Goal: Information Seeking & Learning: Check status

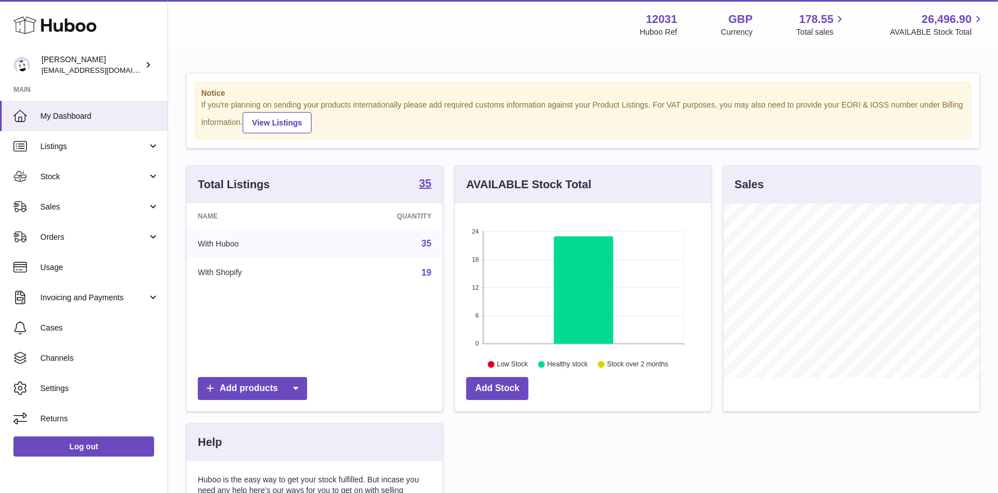
scroll to position [174, 256]
click at [52, 181] on span "Stock" at bounding box center [93, 176] width 107 height 11
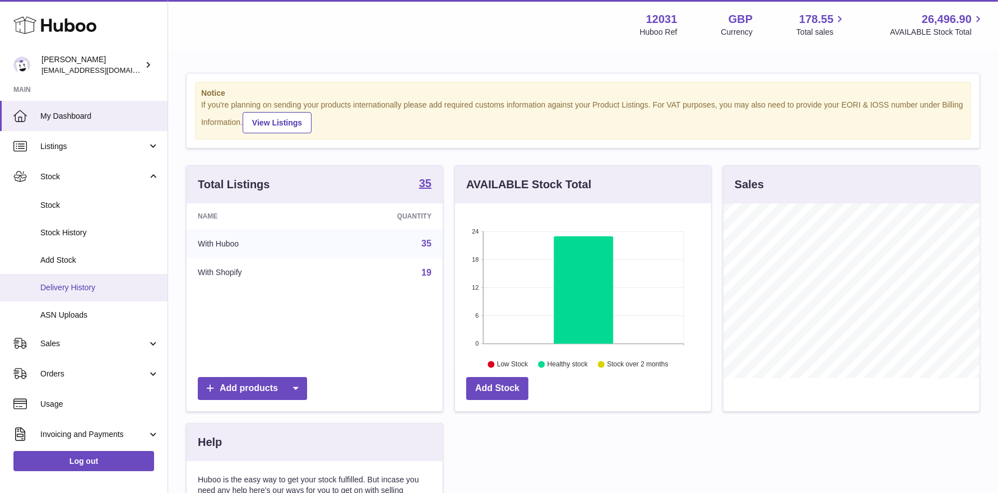
click at [68, 290] on span "Delivery History" at bounding box center [99, 287] width 119 height 11
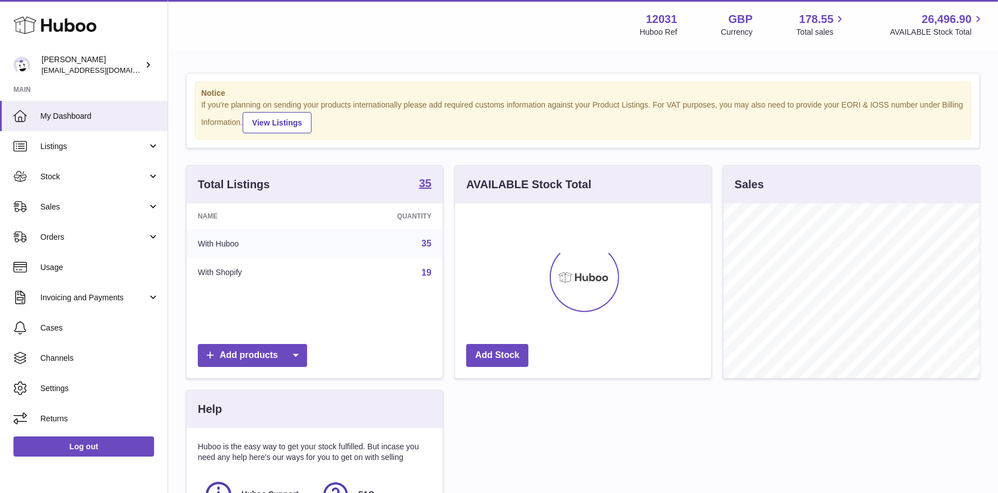
scroll to position [174, 256]
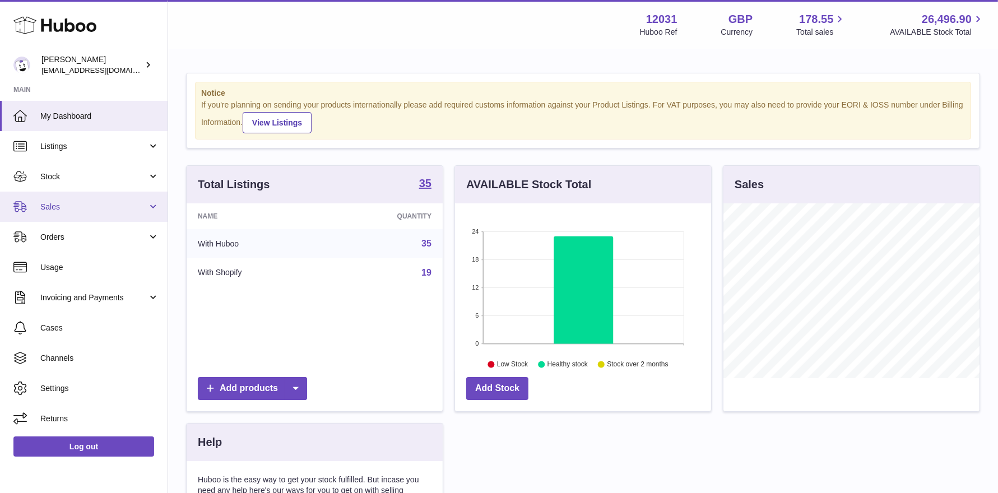
click at [79, 207] on span "Sales" at bounding box center [93, 207] width 107 height 11
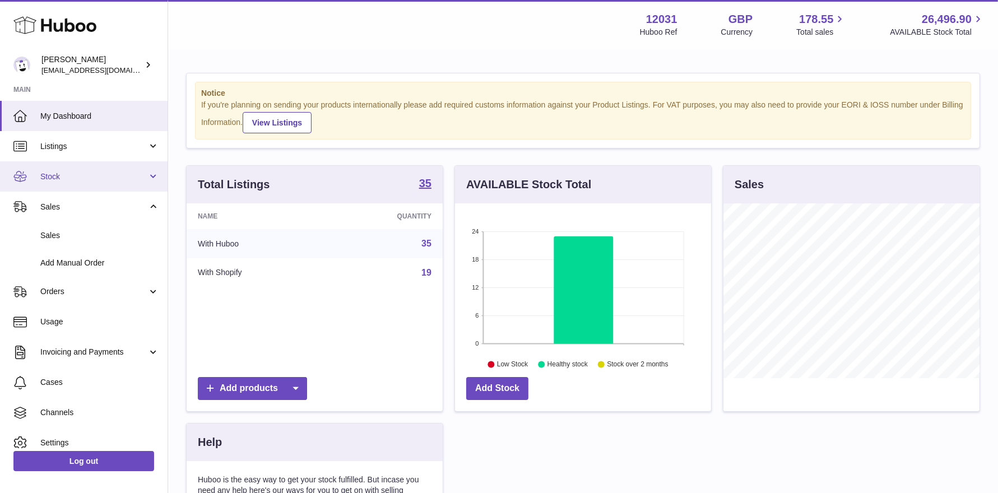
click at [72, 177] on span "Stock" at bounding box center [93, 176] width 107 height 11
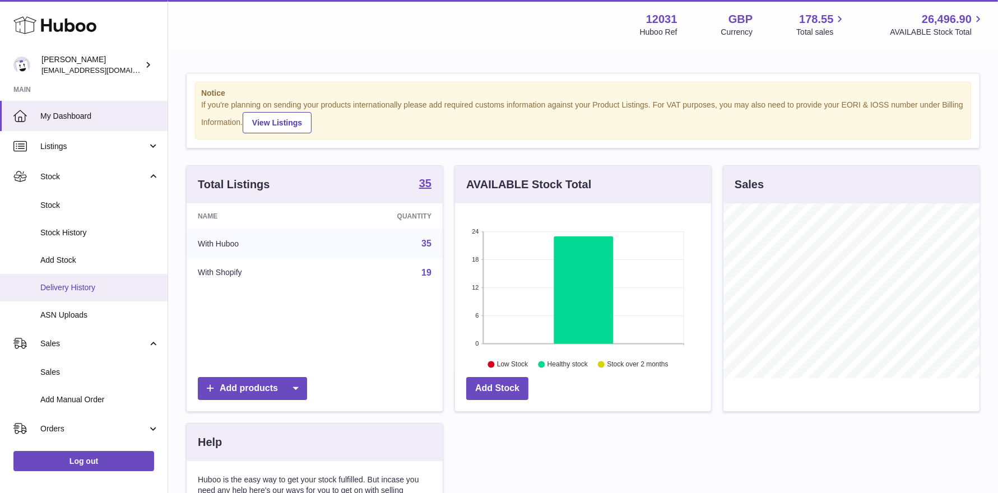
click at [82, 290] on span "Delivery History" at bounding box center [99, 287] width 119 height 11
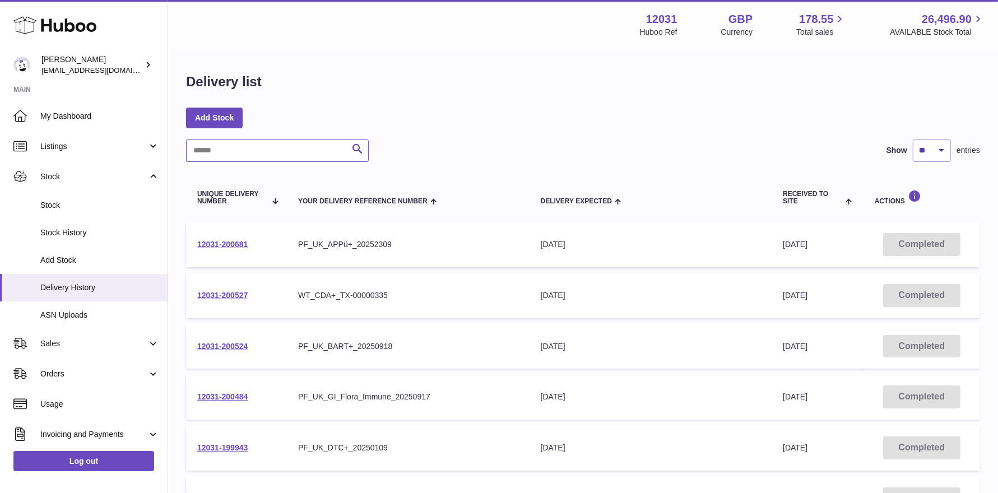
click at [202, 159] on input "text" at bounding box center [277, 151] width 183 height 22
click at [71, 206] on span "Stock" at bounding box center [99, 205] width 119 height 11
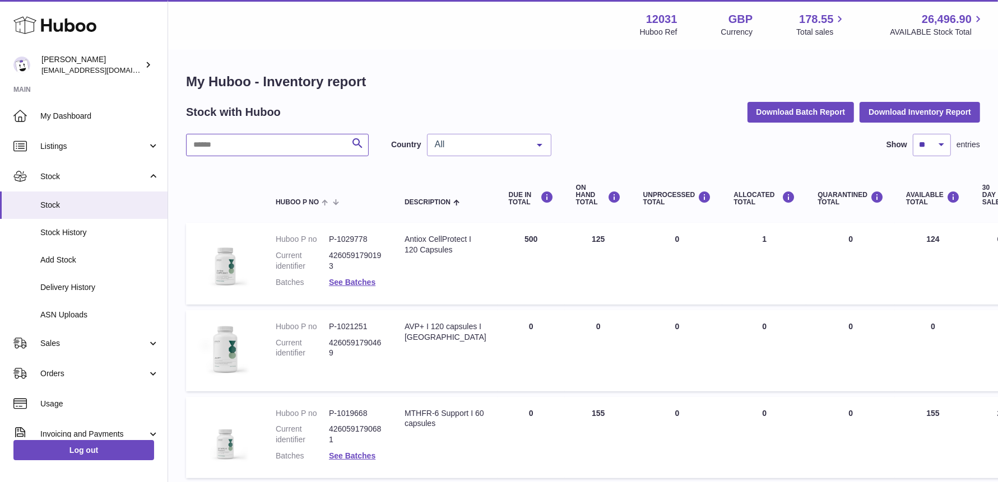
click at [277, 144] on input "text" at bounding box center [277, 145] width 183 height 22
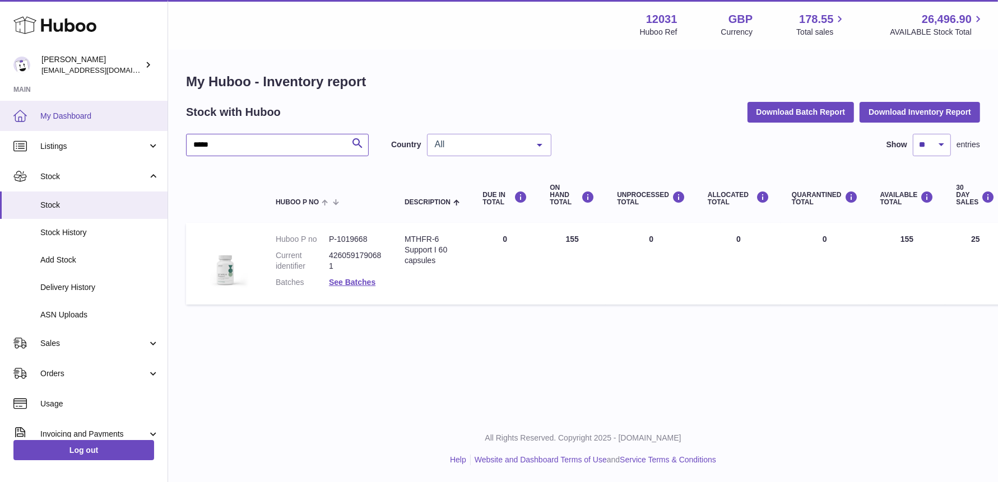
drag, startPoint x: 241, startPoint y: 146, endPoint x: 78, endPoint y: 124, distance: 164.0
click at [78, 124] on div "Huboo Fritzi Nicolaus admin@makewellforyou.com Main My Dashboard Listings Not w…" at bounding box center [499, 241] width 998 height 482
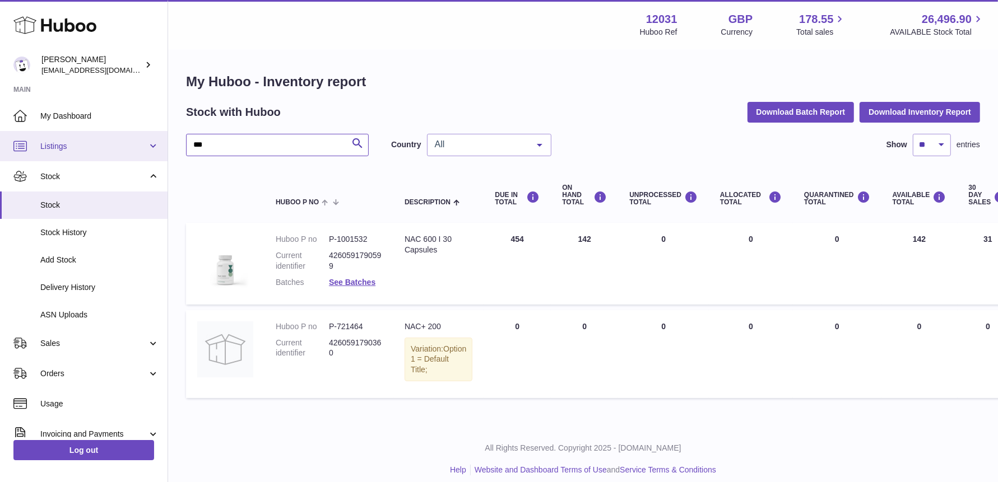
drag, startPoint x: 188, startPoint y: 143, endPoint x: 118, endPoint y: 143, distance: 70.6
click at [118, 143] on div "Huboo Fritzi Nicolaus admin@makewellforyou.com Main My Dashboard Listings Not w…" at bounding box center [499, 246] width 998 height 493
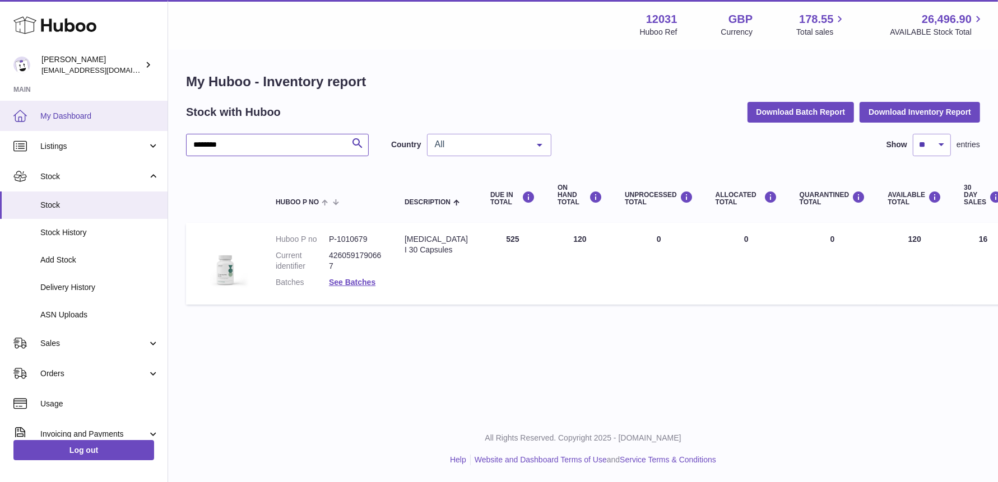
drag, startPoint x: 239, startPoint y: 148, endPoint x: 0, endPoint y: 124, distance: 240.4
click at [0, 124] on div "Huboo Fritzi Nicolaus admin@makewellforyou.com Main My Dashboard Listings Not w…" at bounding box center [499, 241] width 998 height 482
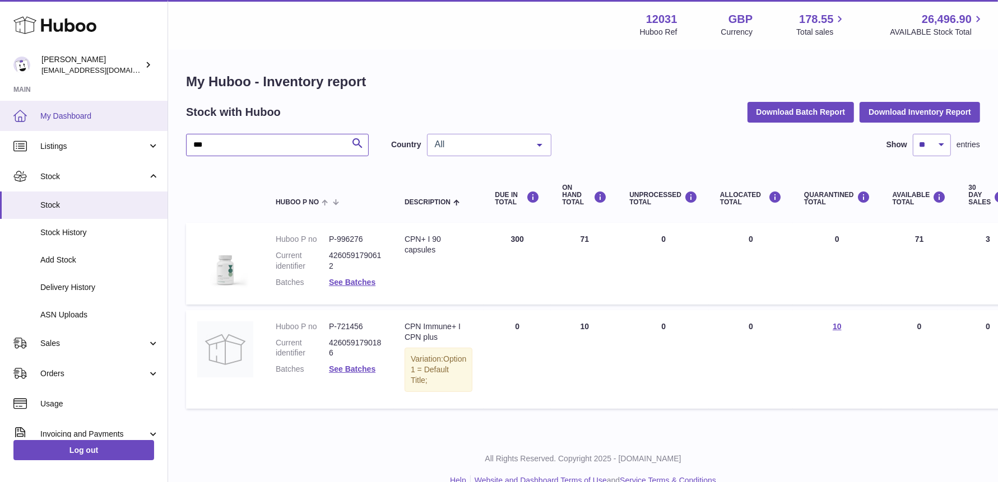
drag, startPoint x: 227, startPoint y: 151, endPoint x: 29, endPoint y: 119, distance: 201.4
click at [29, 119] on div "Huboo Fritzi Nicolaus admin@makewellforyou.com Main My Dashboard Listings Not w…" at bounding box center [499, 251] width 998 height 503
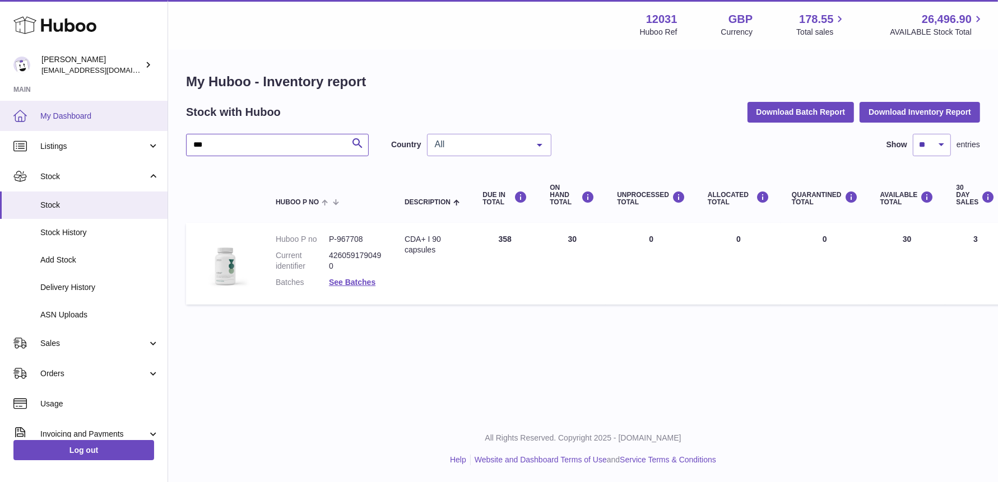
drag, startPoint x: 215, startPoint y: 149, endPoint x: 25, endPoint y: 121, distance: 191.4
click at [25, 121] on div "Huboo Fritzi Nicolaus admin@makewellforyou.com Main My Dashboard Listings Not w…" at bounding box center [499, 241] width 998 height 482
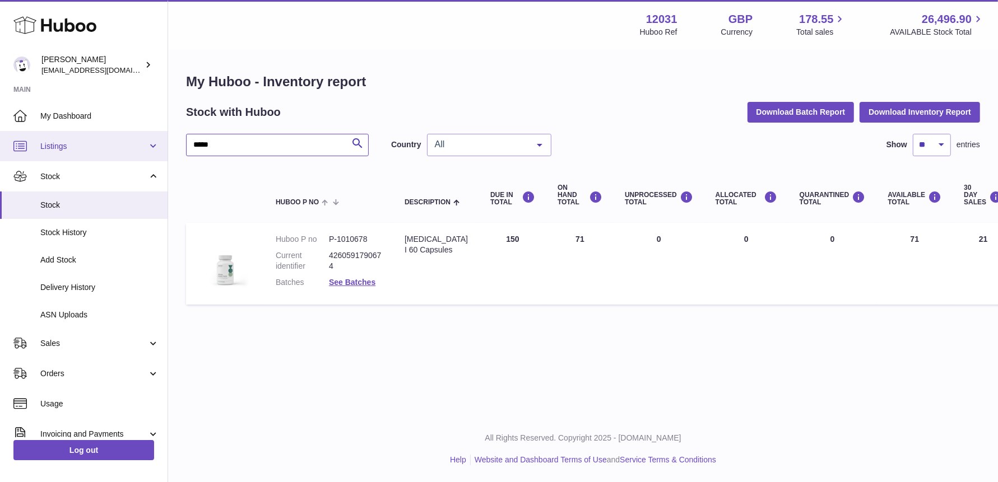
drag, startPoint x: 152, startPoint y: 145, endPoint x: 102, endPoint y: 137, distance: 50.5
click at [103, 137] on div "Huboo Fritzi Nicolaus admin@makewellforyou.com Main My Dashboard Listings Not w…" at bounding box center [499, 241] width 998 height 482
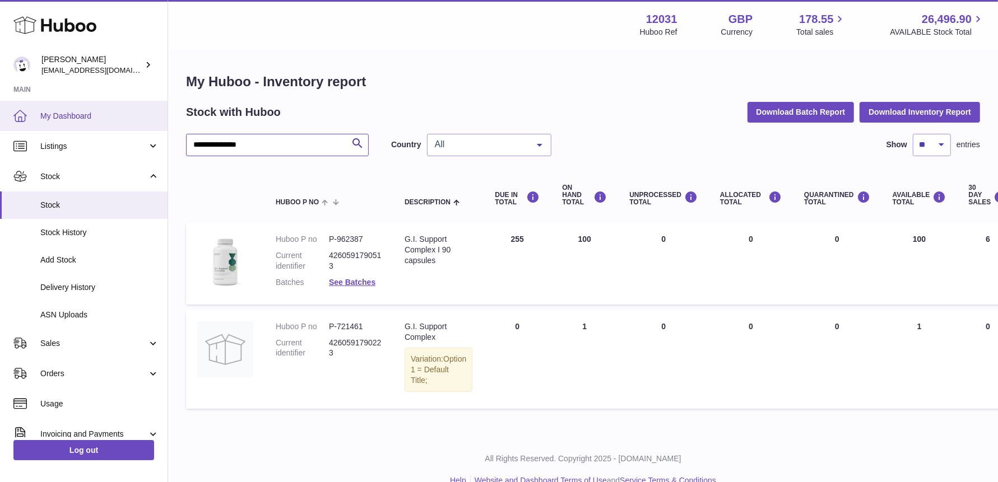
drag, startPoint x: 262, startPoint y: 146, endPoint x: 47, endPoint y: 112, distance: 218.3
click at [47, 112] on div "**********" at bounding box center [499, 251] width 998 height 503
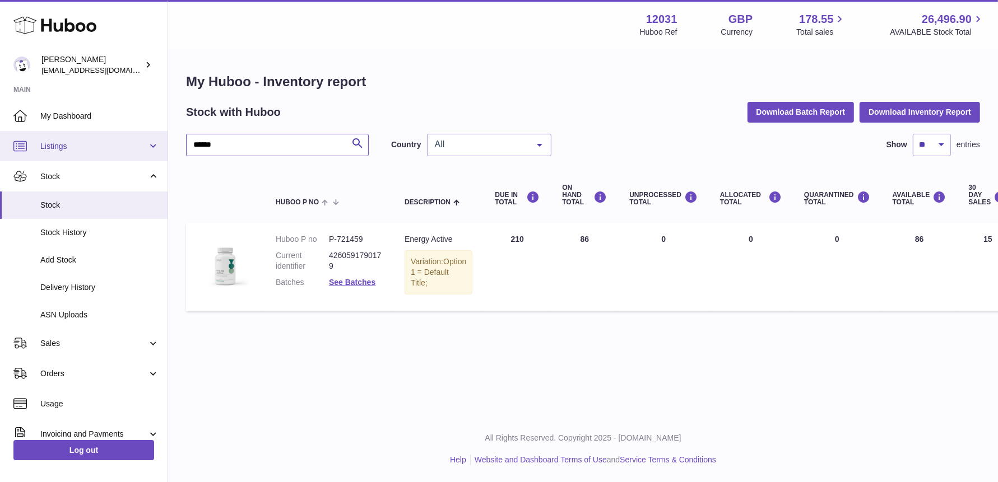
drag, startPoint x: 251, startPoint y: 144, endPoint x: 13, endPoint y: 144, distance: 237.6
click at [13, 144] on div "Huboo Fritzi Nicolaus admin@makewellforyou.com Main My Dashboard Listings Not w…" at bounding box center [499, 241] width 998 height 482
drag, startPoint x: 228, startPoint y: 145, endPoint x: 74, endPoint y: 144, distance: 154.1
click at [74, 144] on div "Huboo Fritzi Nicolaus admin@makewellforyou.com Main My Dashboard Listings Not w…" at bounding box center [499, 241] width 998 height 482
drag, startPoint x: 240, startPoint y: 146, endPoint x: 24, endPoint y: 148, distance: 216.3
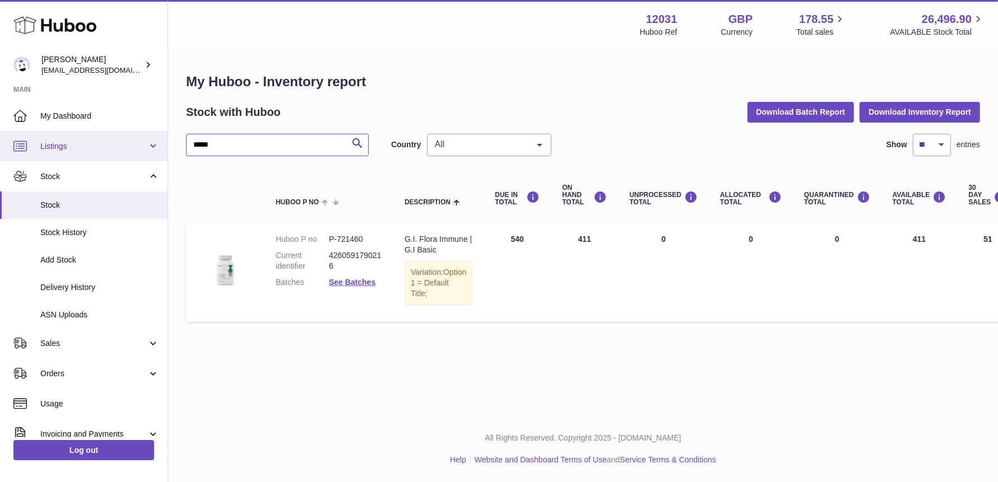
click at [25, 148] on div "Huboo Fritzi Nicolaus admin@makewellforyou.com Main My Dashboard Listings Not w…" at bounding box center [499, 241] width 998 height 482
type input "******"
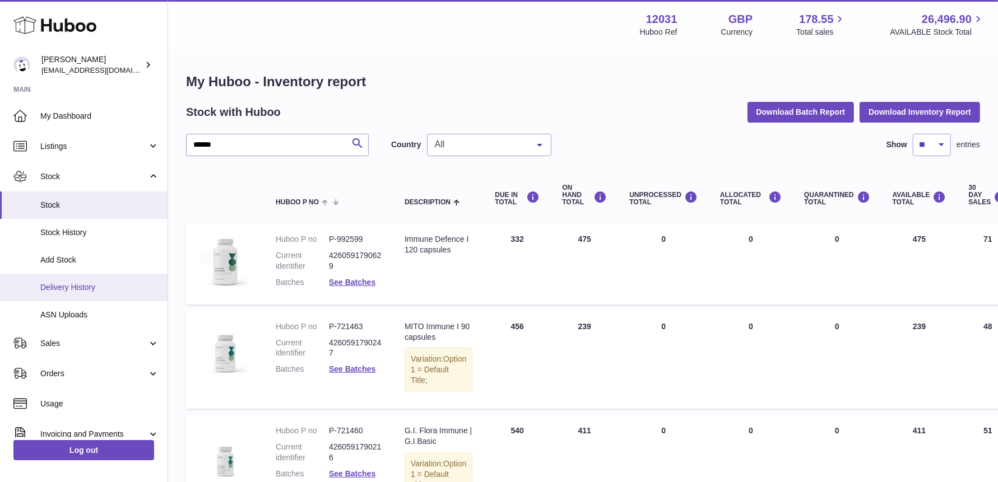
click at [87, 289] on span "Delivery History" at bounding box center [99, 287] width 119 height 11
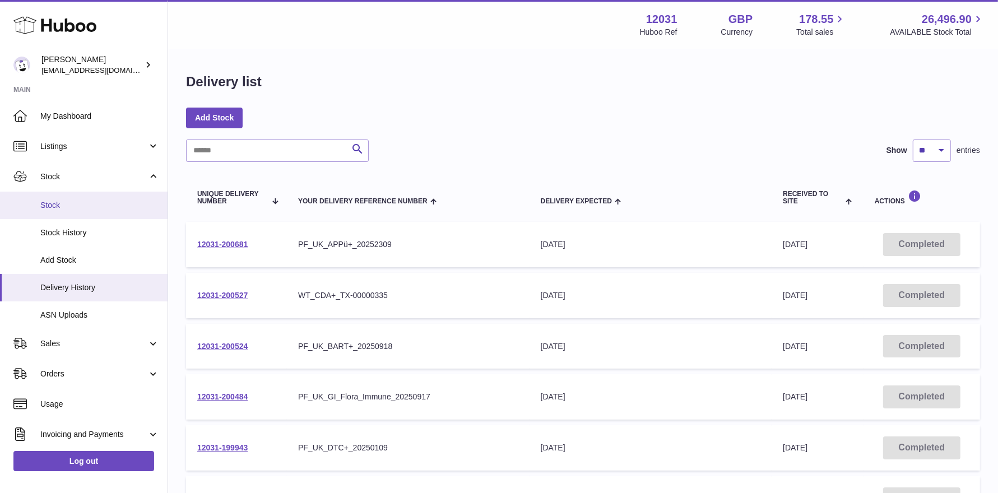
click at [90, 207] on span "Stock" at bounding box center [99, 205] width 119 height 11
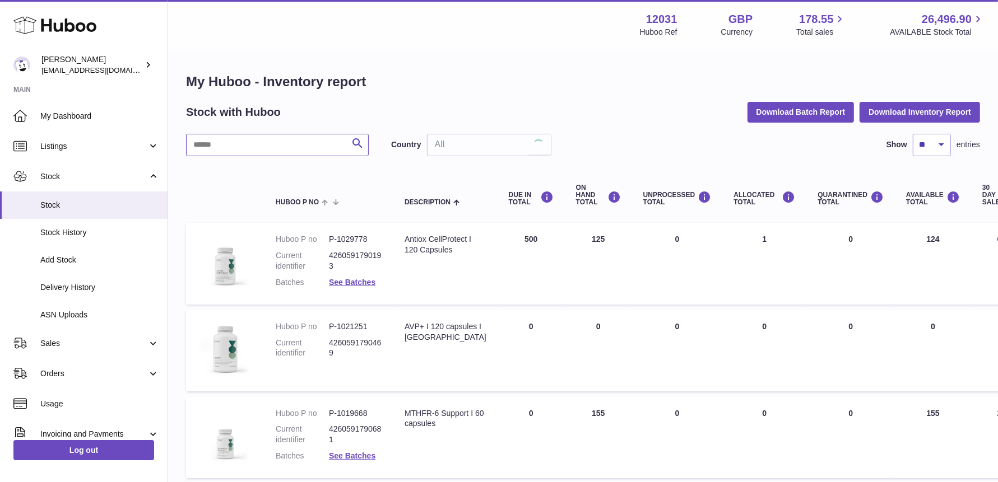
click at [214, 148] on input "text" at bounding box center [277, 145] width 183 height 22
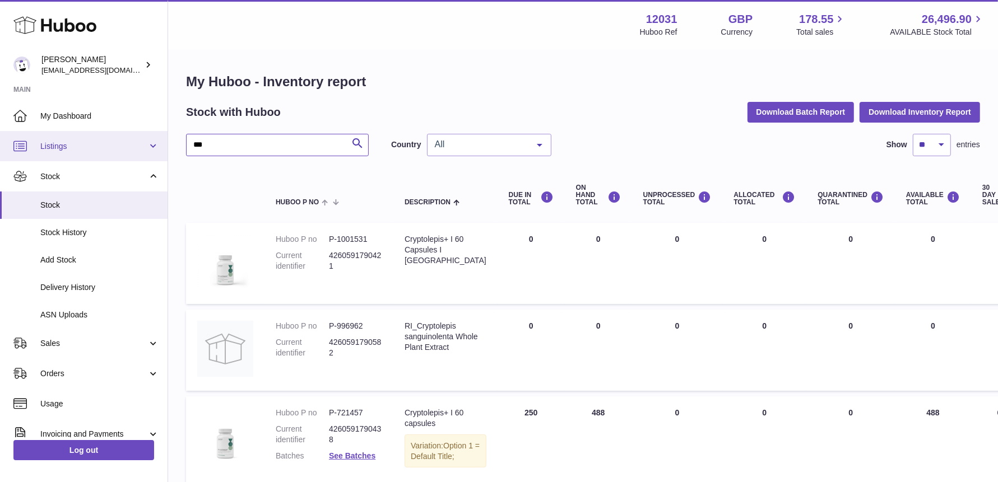
drag, startPoint x: 118, startPoint y: 142, endPoint x: 103, endPoint y: 134, distance: 16.8
click at [109, 142] on div "Huboo Fritzi Nicolaus admin@makewellforyou.com Main My Dashboard Listings Not w…" at bounding box center [499, 289] width 998 height 579
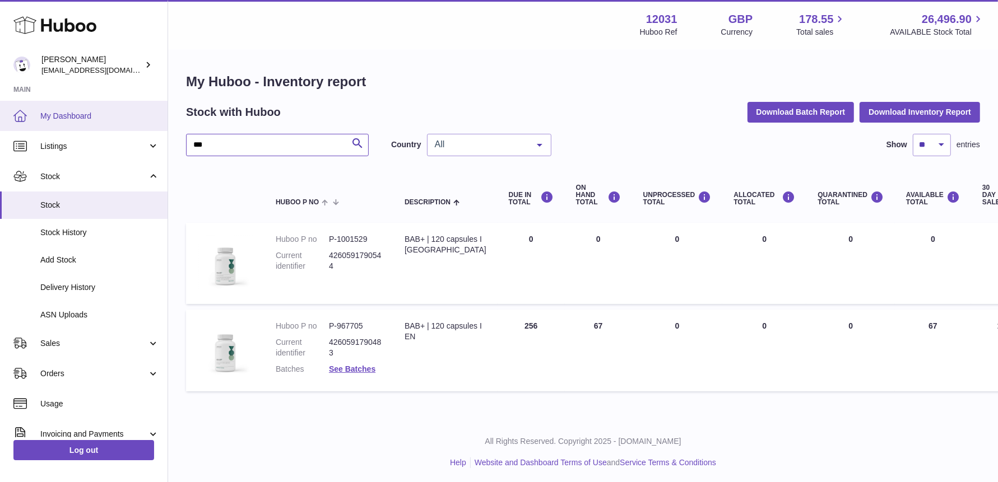
drag, startPoint x: 221, startPoint y: 142, endPoint x: 113, endPoint y: 128, distance: 109.0
click at [113, 128] on div "Huboo Fritzi Nicolaus admin@makewellforyou.com Main My Dashboard Listings Not w…" at bounding box center [499, 242] width 998 height 485
type input "********"
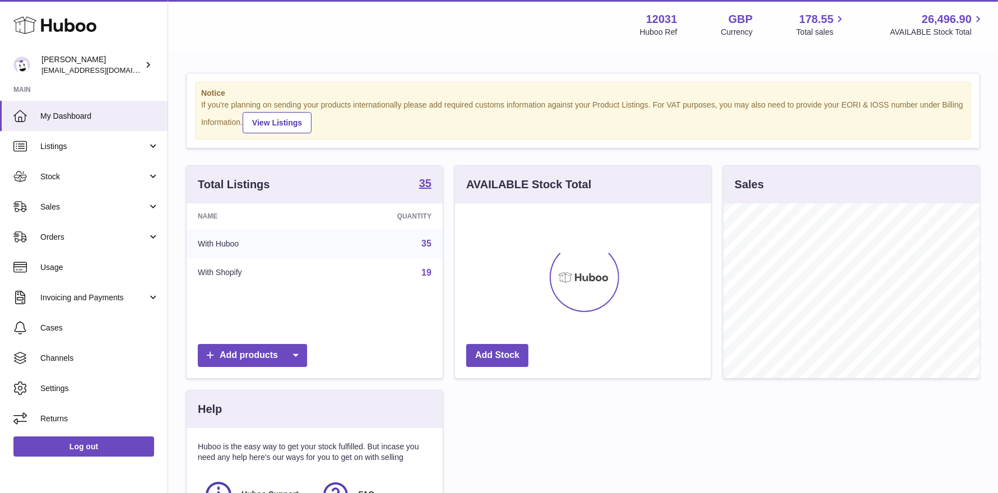
scroll to position [174, 256]
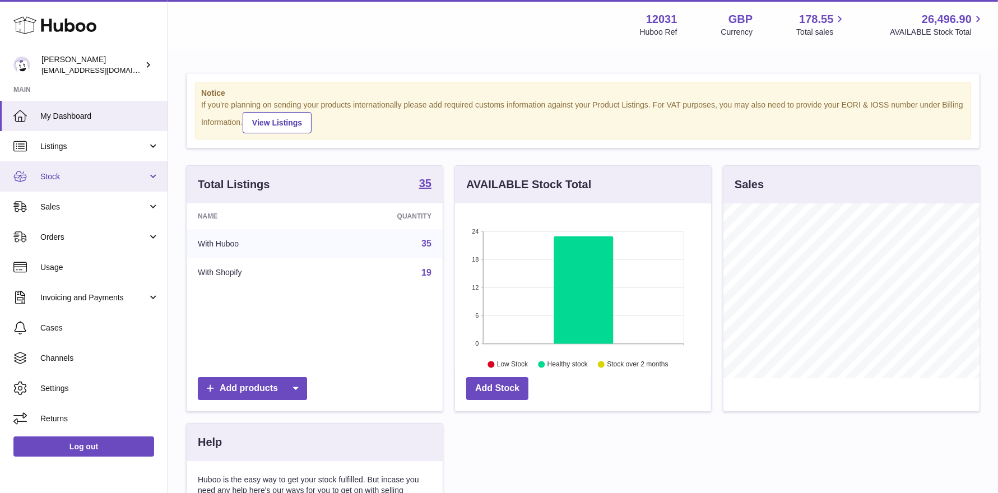
click at [85, 166] on link "Stock" at bounding box center [84, 176] width 168 height 30
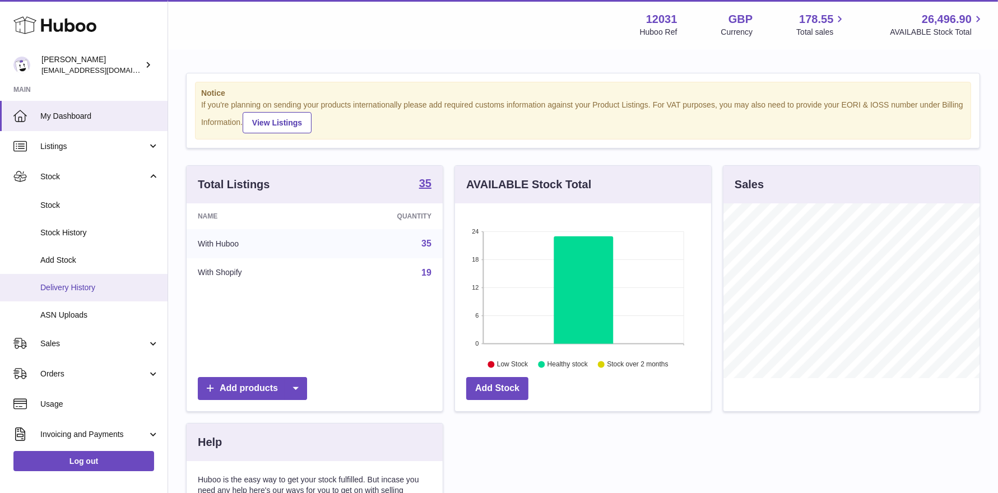
click at [77, 294] on link "Delivery History" at bounding box center [84, 287] width 168 height 27
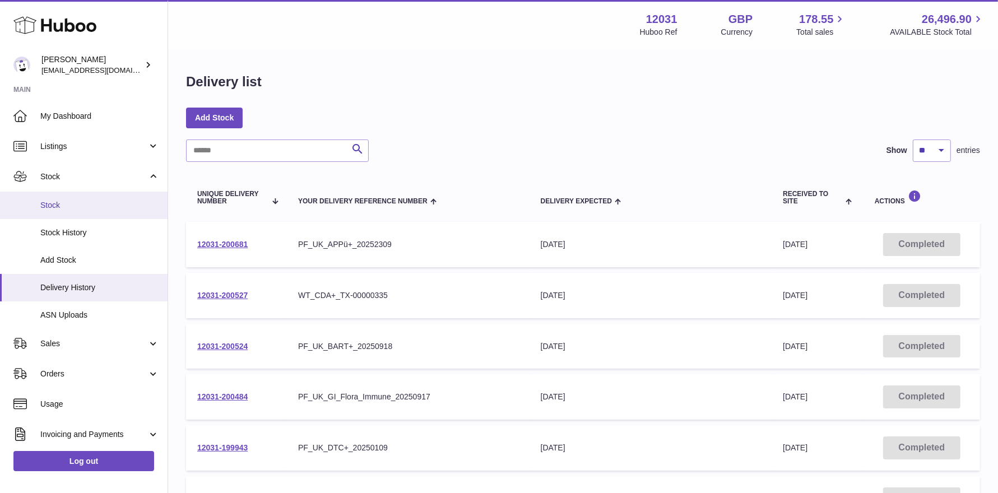
click at [64, 200] on span "Stock" at bounding box center [99, 205] width 119 height 11
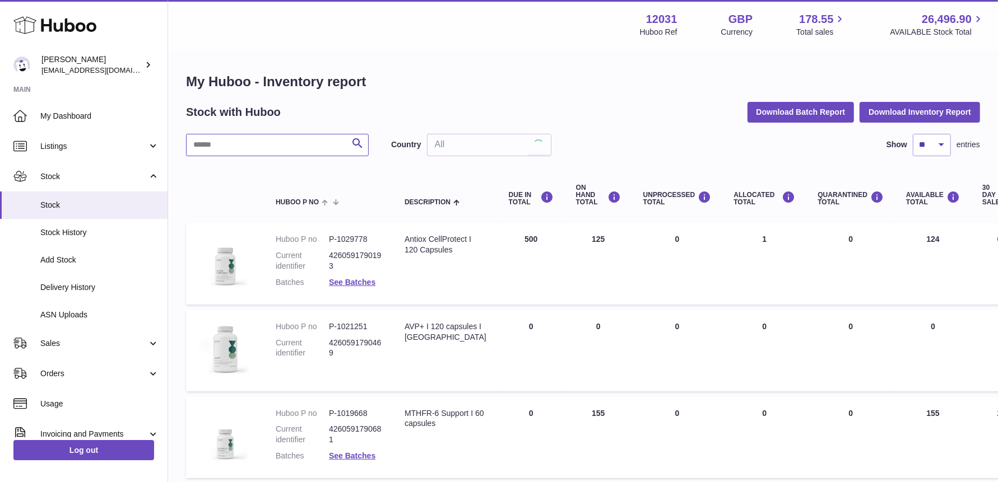
click at [225, 151] on input "text" at bounding box center [277, 145] width 183 height 22
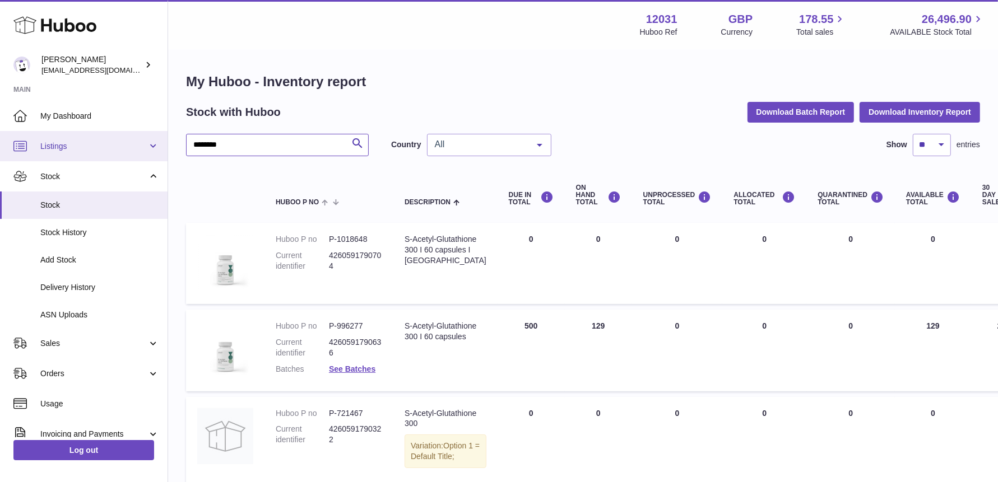
drag, startPoint x: 145, startPoint y: 147, endPoint x: 90, endPoint y: 148, distance: 55.5
click at [90, 148] on div "Huboo Fritzi Nicolaus admin@makewellforyou.com Main My Dashboard Listings Not w…" at bounding box center [499, 289] width 998 height 579
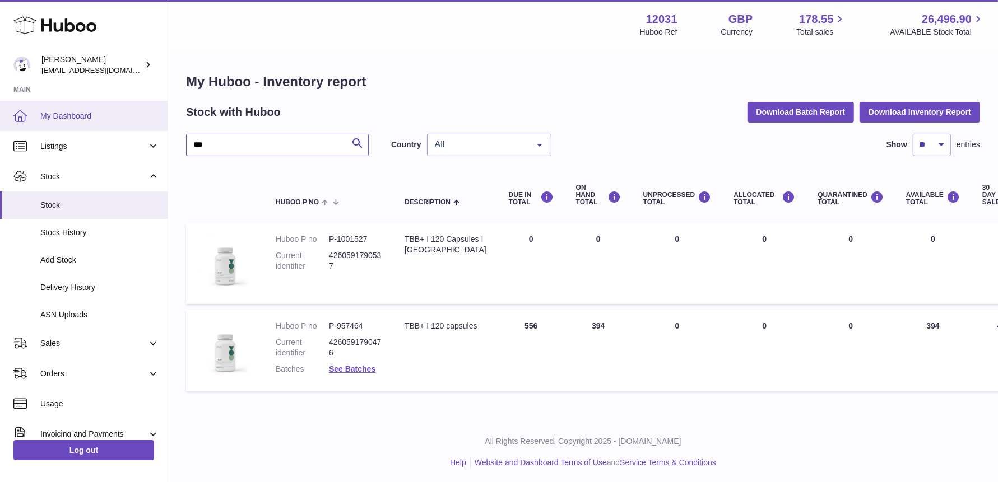
drag, startPoint x: 274, startPoint y: 153, endPoint x: 74, endPoint y: 118, distance: 203.1
click at [77, 122] on div "Huboo [PERSON_NAME] [EMAIL_ADDRESS][DOMAIN_NAME] Main My Dashboard Listings Not…" at bounding box center [499, 242] width 998 height 485
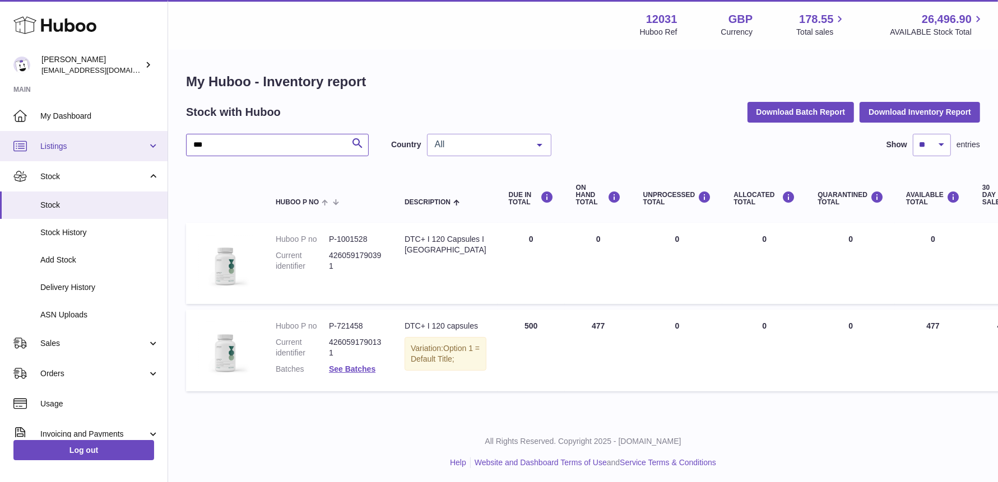
drag, startPoint x: 244, startPoint y: 148, endPoint x: 113, endPoint y: 137, distance: 132.1
click at [113, 137] on div "Huboo [PERSON_NAME] [EMAIL_ADDRESS][DOMAIN_NAME] Main My Dashboard Listings Not…" at bounding box center [499, 242] width 998 height 485
drag, startPoint x: 220, startPoint y: 143, endPoint x: 104, endPoint y: 138, distance: 116.1
click at [104, 138] on div "Huboo Fritzi Nicolaus admin@makewellforyou.com Main My Dashboard Listings Not w…" at bounding box center [499, 242] width 998 height 485
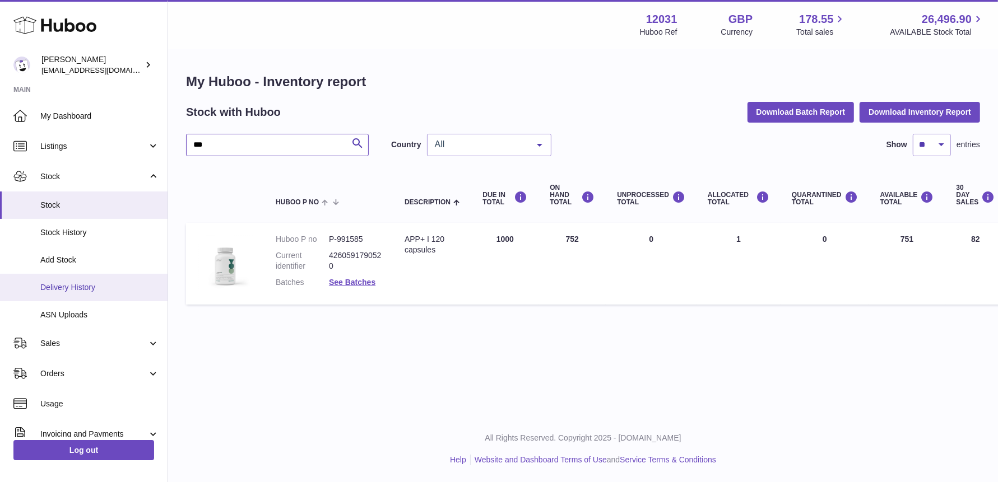
type input "***"
click at [67, 282] on span "Delivery History" at bounding box center [99, 287] width 119 height 11
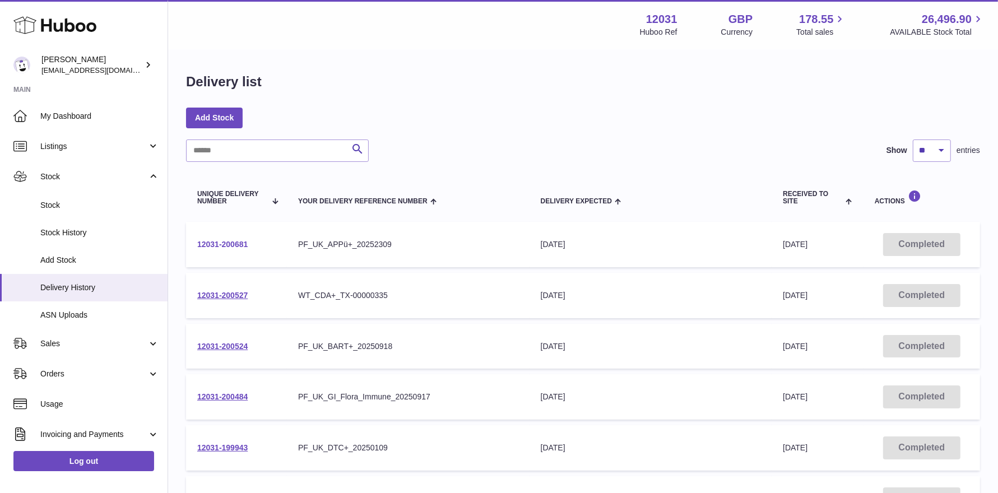
click at [239, 243] on link "12031-200681" at bounding box center [222, 244] width 50 height 9
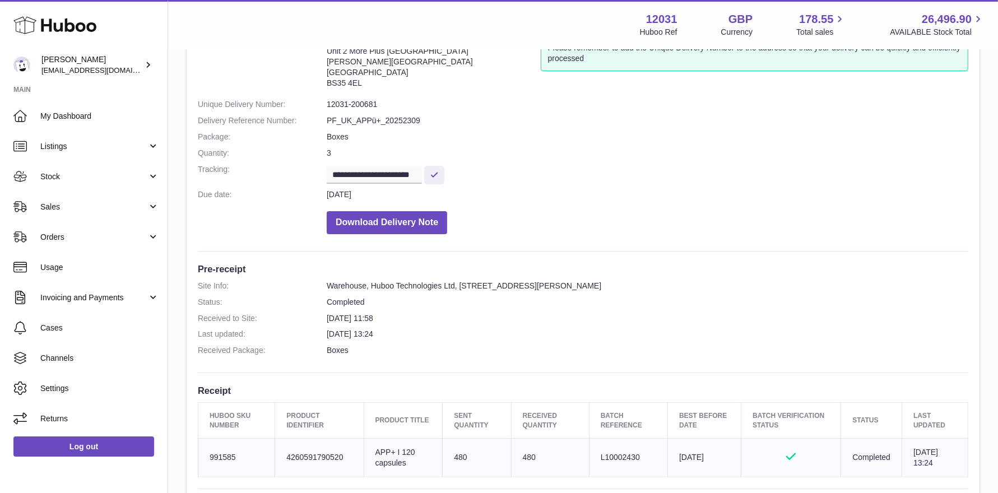
scroll to position [123, 0]
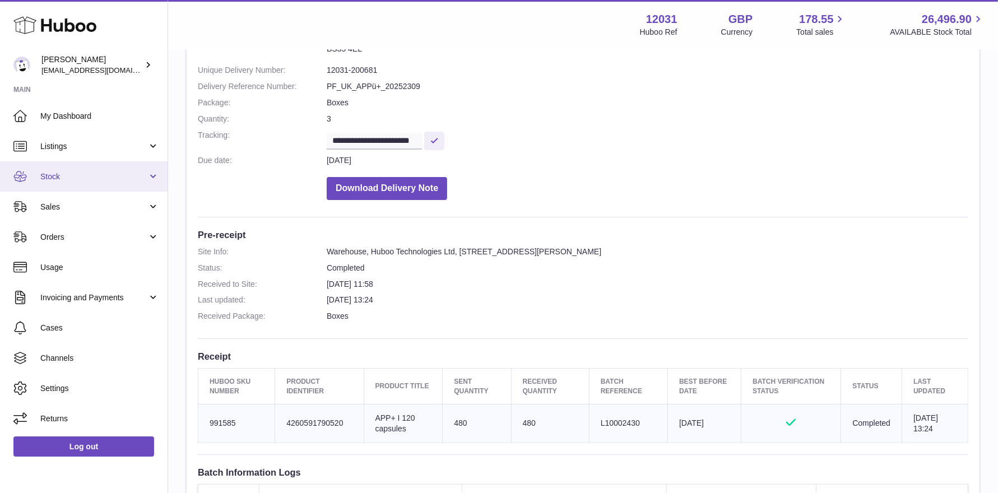
click at [99, 175] on span "Stock" at bounding box center [93, 176] width 107 height 11
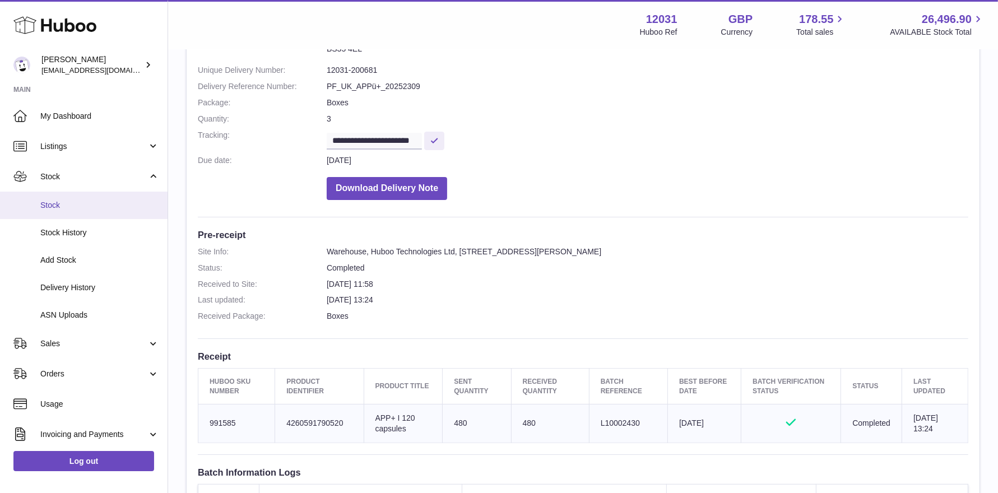
click at [95, 207] on span "Stock" at bounding box center [99, 205] width 119 height 11
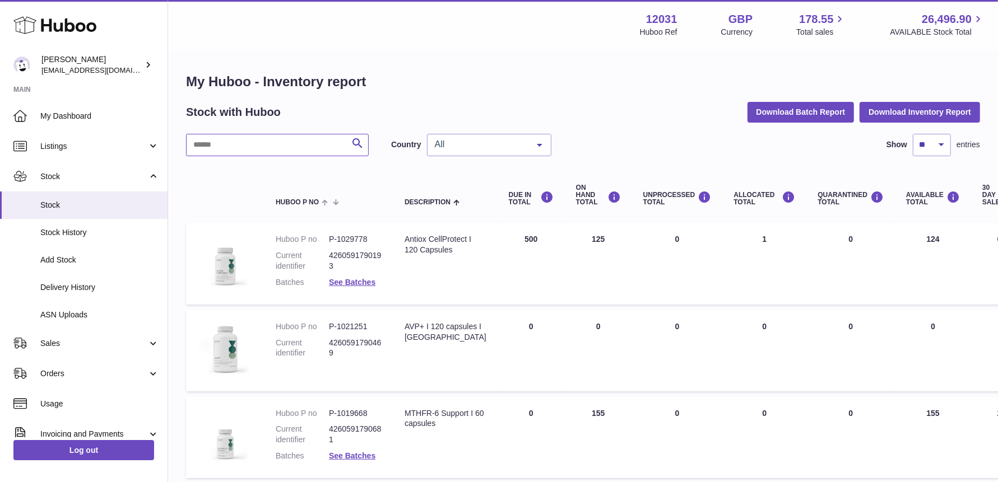
click at [244, 152] on input "text" at bounding box center [277, 145] width 183 height 22
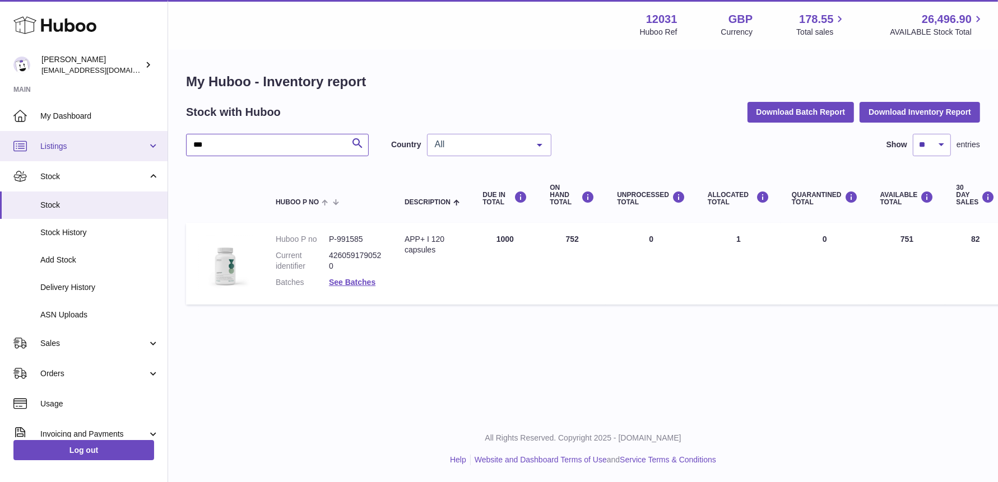
drag, startPoint x: 211, startPoint y: 152, endPoint x: 103, endPoint y: 141, distance: 108.2
click at [103, 141] on div "Huboo [PERSON_NAME] [EMAIL_ADDRESS][DOMAIN_NAME] Main My Dashboard Listings Not…" at bounding box center [499, 241] width 998 height 482
type input "******"
